Goal: Find specific page/section: Find specific page/section

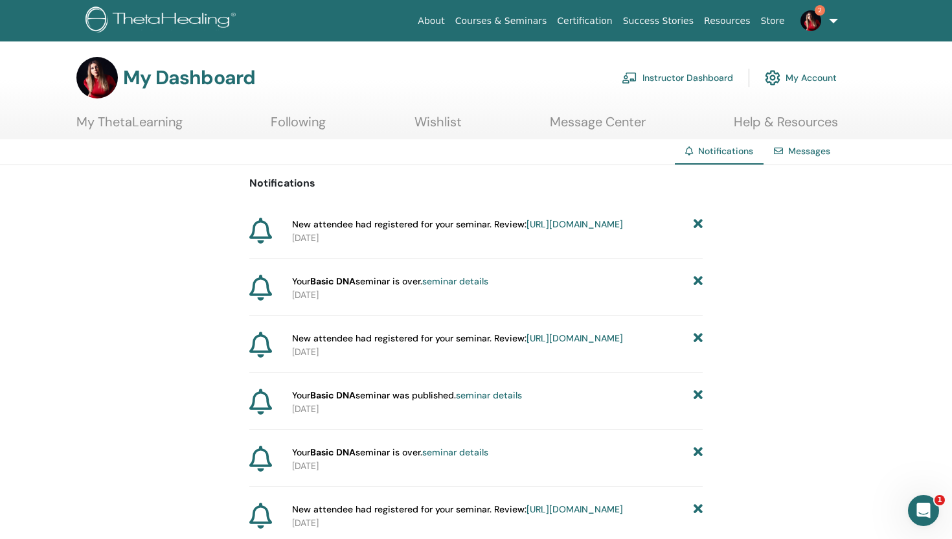
click at [686, 78] on link "Instructor Dashboard" at bounding box center [677, 77] width 111 height 28
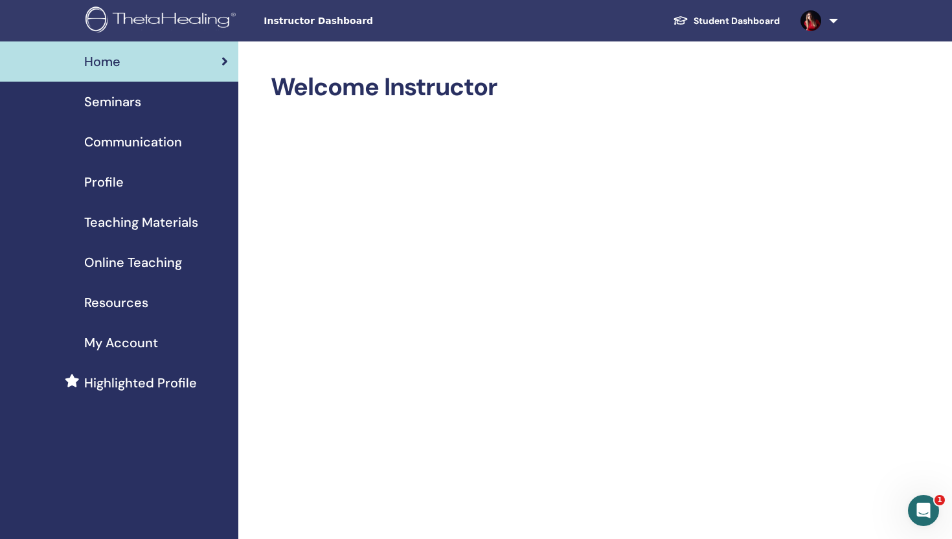
click at [135, 110] on span "Seminars" at bounding box center [112, 101] width 57 height 19
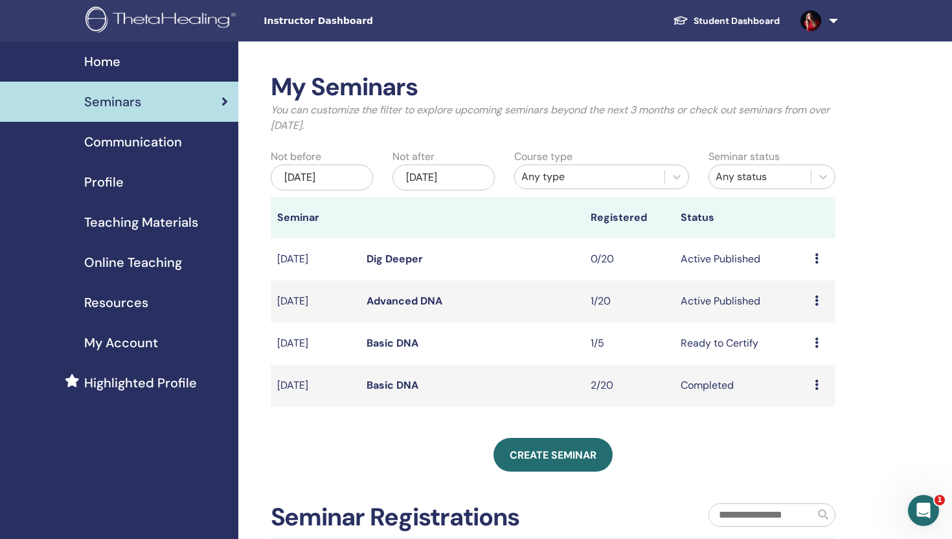
click at [424, 303] on link "Advanced DNA" at bounding box center [404, 301] width 76 height 14
